Goal: Task Accomplishment & Management: Use online tool/utility

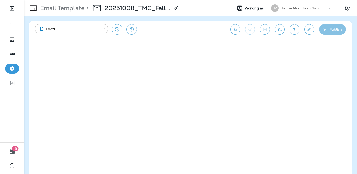
click at [332, 27] on button "Publish" at bounding box center [332, 29] width 27 height 11
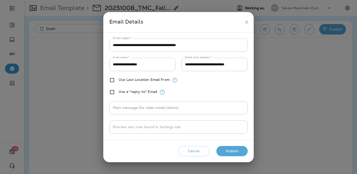
click at [233, 155] on button "Publish" at bounding box center [231, 151] width 31 height 10
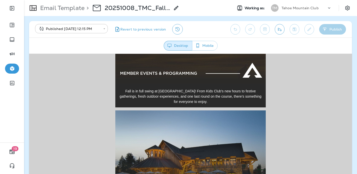
scroll to position [112, 0]
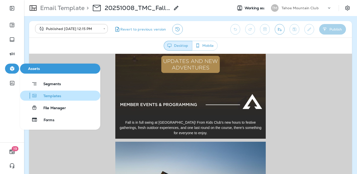
click at [54, 95] on span "Templates" at bounding box center [49, 96] width 24 height 5
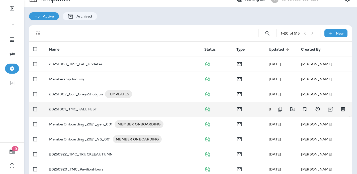
scroll to position [22, 0]
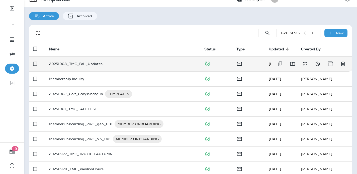
click at [112, 67] on td "20251008_TMC_Fall_Updates" at bounding box center [122, 63] width 155 height 15
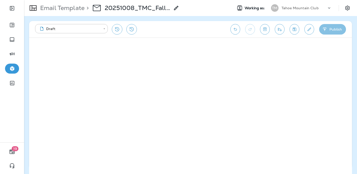
click at [332, 27] on button "Publish" at bounding box center [332, 29] width 27 height 11
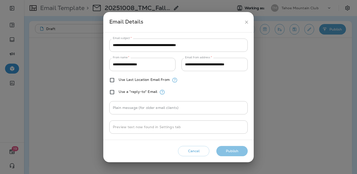
click at [231, 153] on button "Publish" at bounding box center [231, 151] width 31 height 10
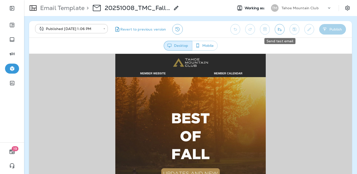
click at [277, 30] on icon "Send test email" at bounding box center [279, 29] width 5 height 5
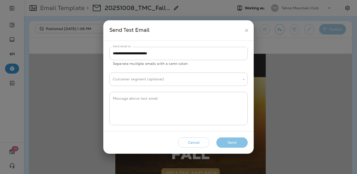
click at [232, 143] on button "Send" at bounding box center [231, 143] width 31 height 10
